Goal: Task Accomplishment & Management: Manage account settings

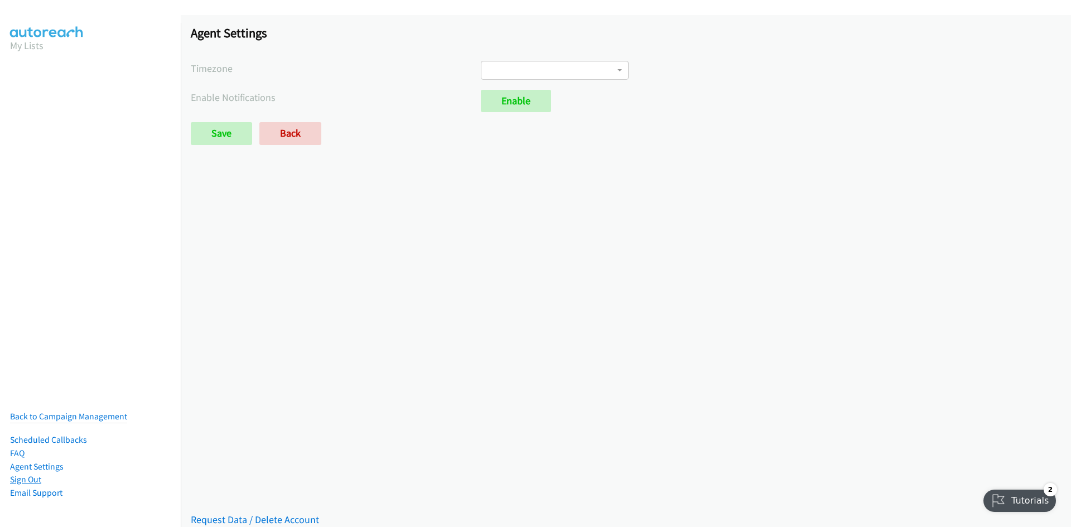
click at [38, 474] on link "Sign Out" at bounding box center [25, 479] width 31 height 11
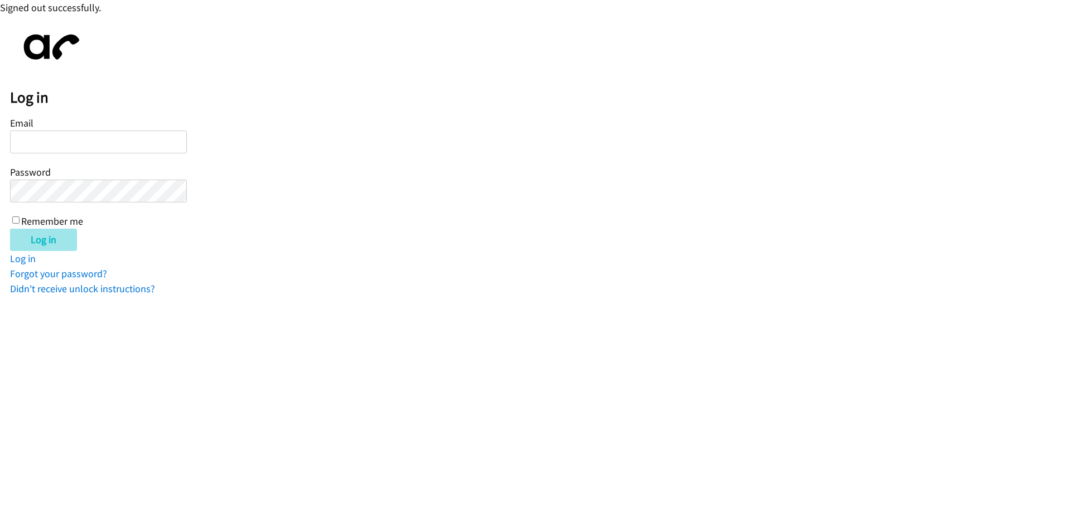
type input "[EMAIL_ADDRESS][DOMAIN_NAME]"
click at [62, 241] on input "Log in" at bounding box center [43, 240] width 67 height 22
